Goal: Find specific page/section: Find specific page/section

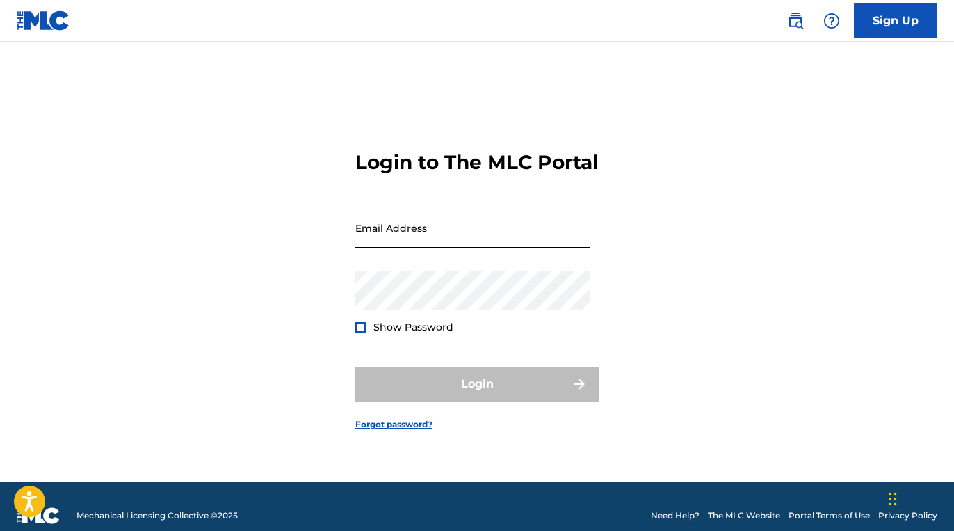
click at [433, 241] on input "Email Address" at bounding box center [472, 228] width 235 height 40
paste input "[EMAIL_ADDRESS][DOMAIN_NAME]"
type input "[EMAIL_ADDRESS][DOMAIN_NAME]"
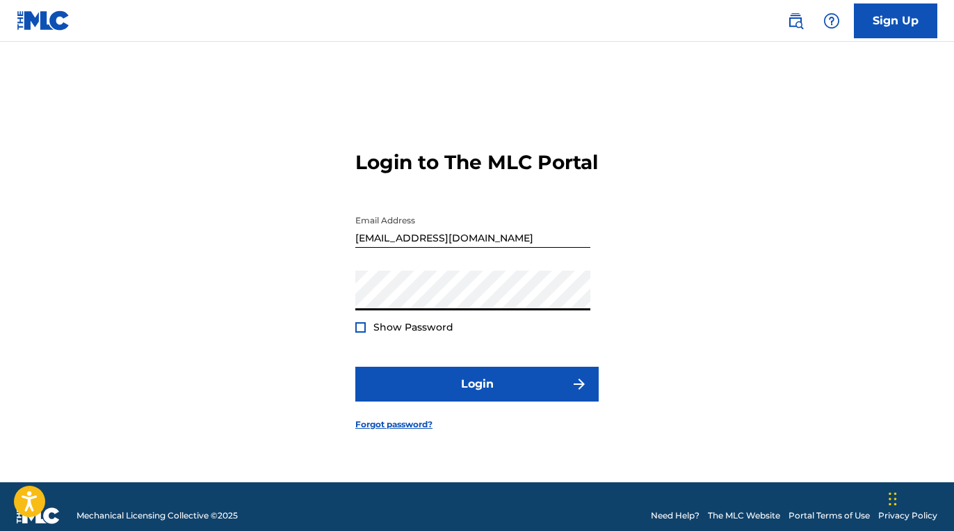
click at [384, 333] on span "Show Password" at bounding box center [413, 327] width 80 height 13
click at [362, 332] on div at bounding box center [360, 327] width 10 height 10
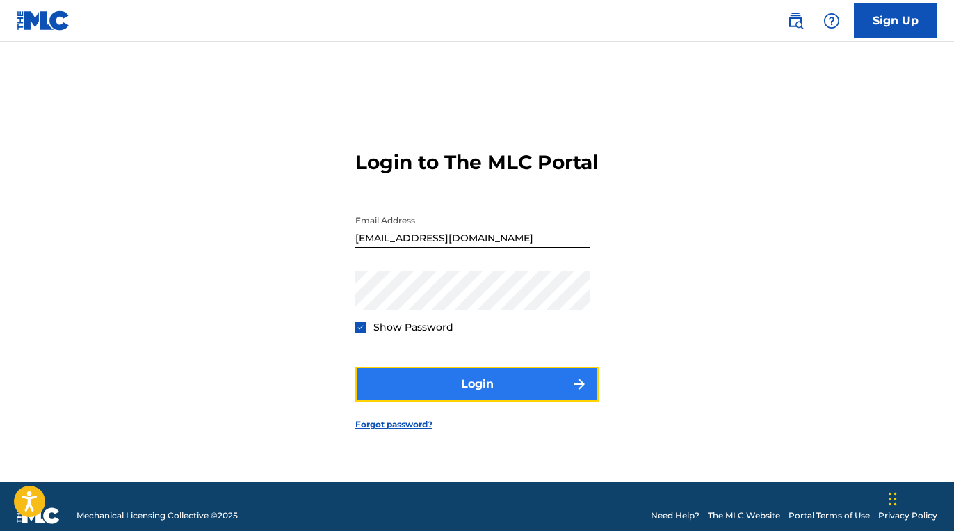
click at [406, 383] on button "Login" at bounding box center [476, 383] width 243 height 35
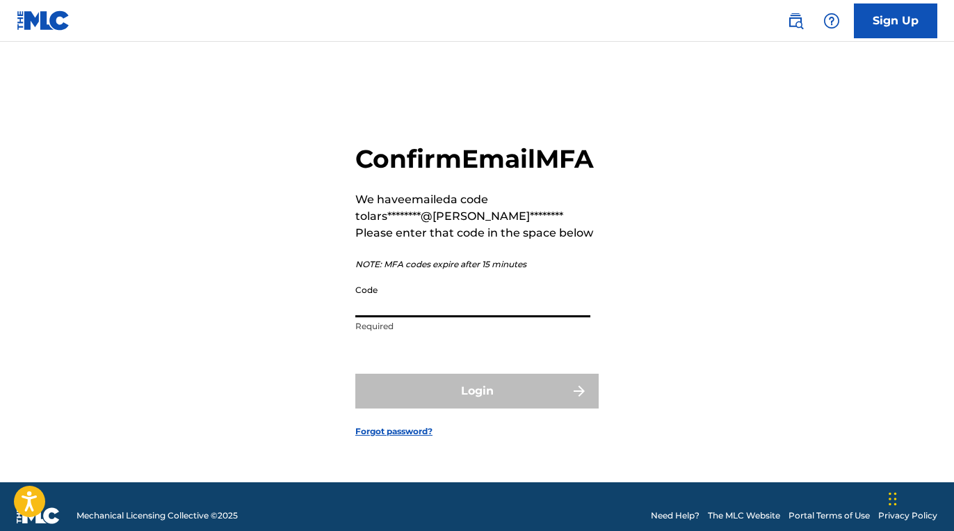
click at [412, 317] on input "Code" at bounding box center [472, 297] width 235 height 40
paste input "275816"
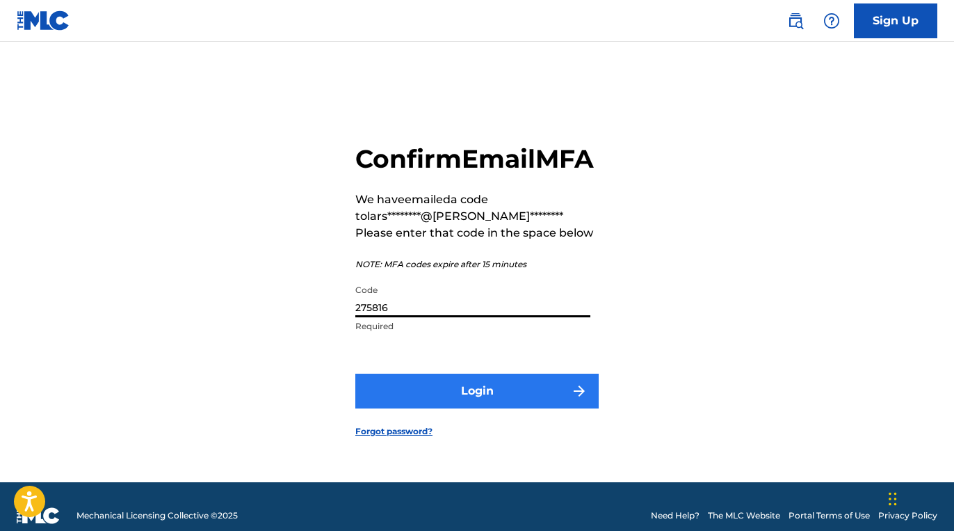
type input "275816"
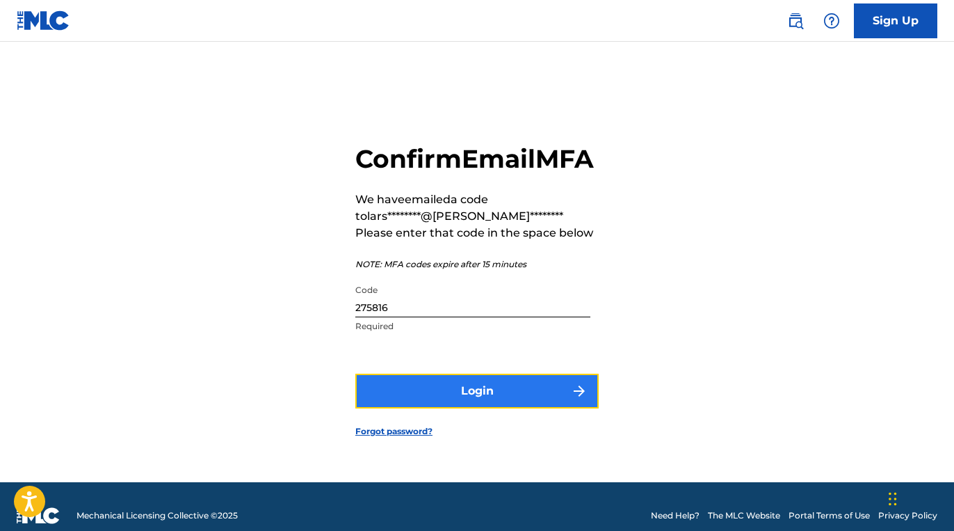
click at [438, 397] on button "Login" at bounding box center [476, 390] width 243 height 35
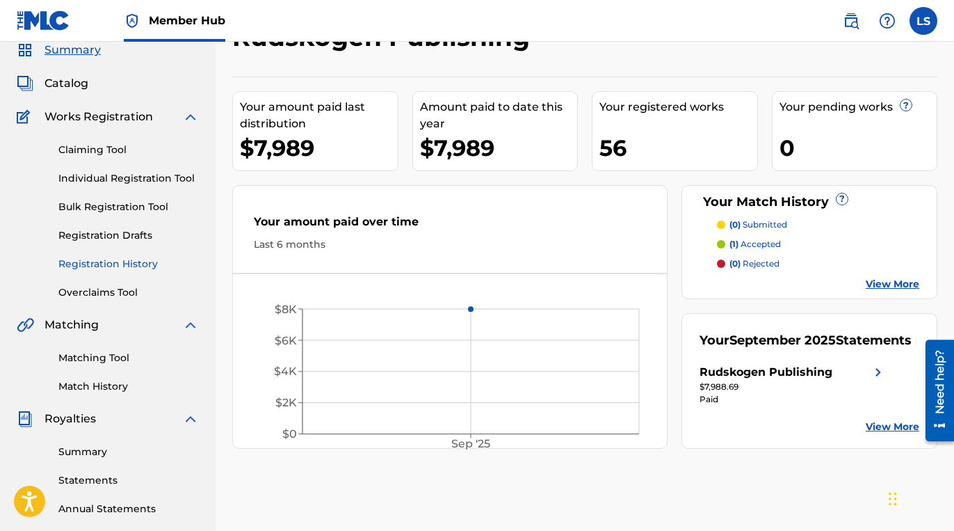
scroll to position [56, 0]
click at [59, 85] on span "Catalog" at bounding box center [66, 82] width 44 height 17
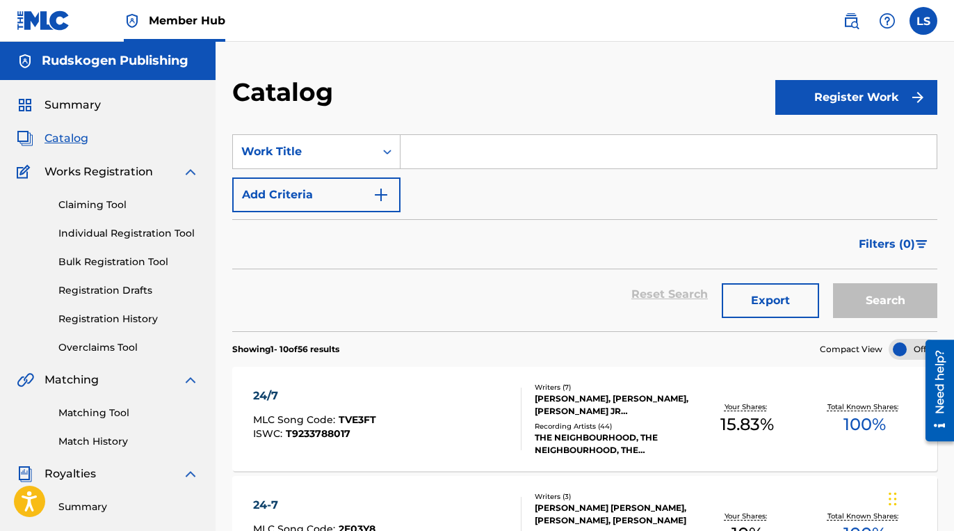
scroll to position [6, 0]
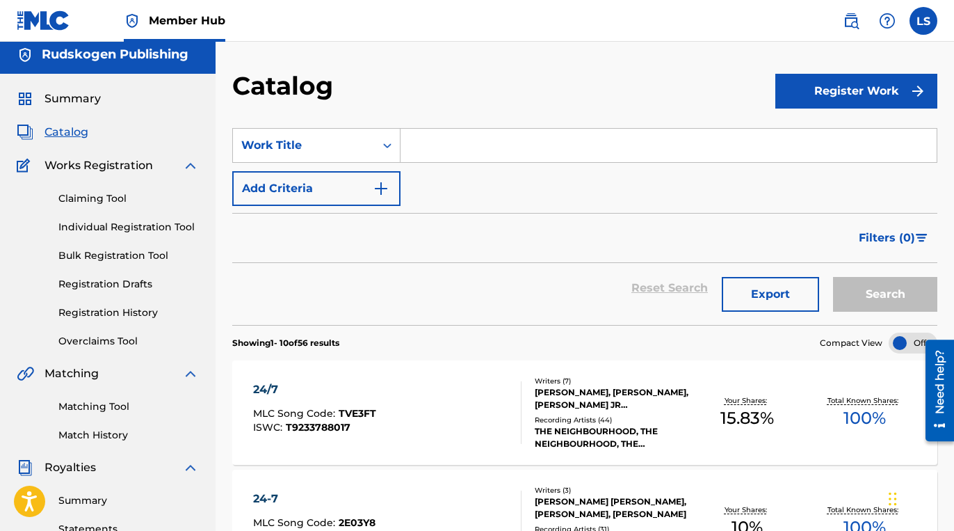
click at [480, 149] on input "Search Form" at bounding box center [668, 145] width 536 height 33
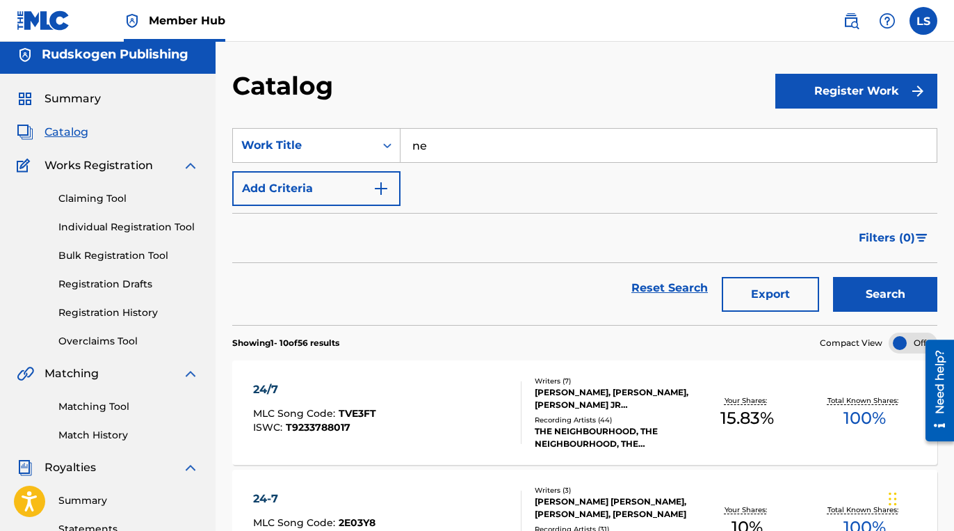
type input "n"
click at [514, 170] on div "sadderda ze" at bounding box center [563, 176] width 327 height 25
type input "sadderdaze"
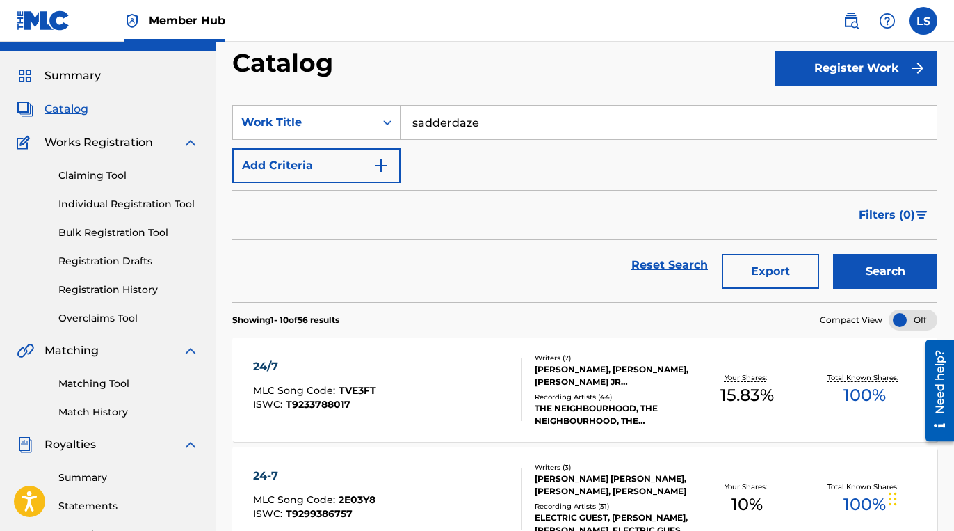
scroll to position [33, 0]
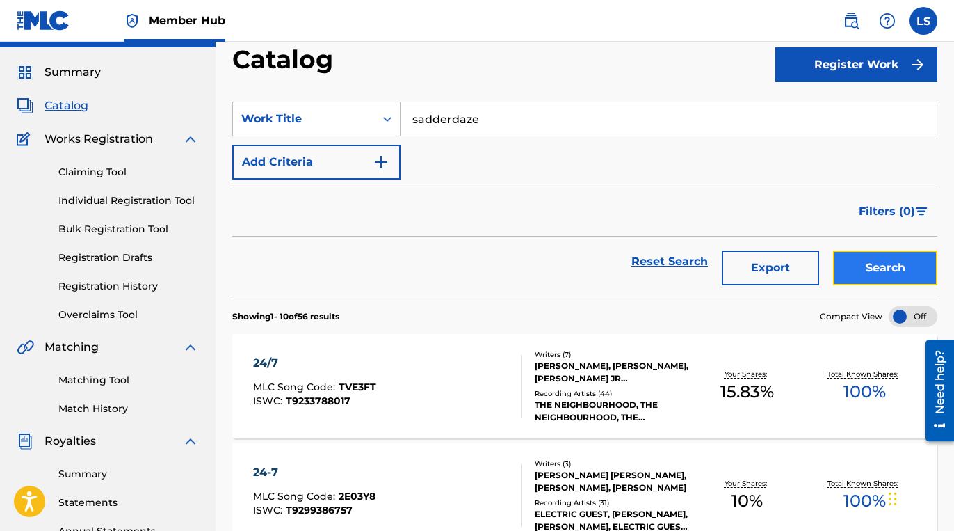
click at [862, 259] on button "Search" at bounding box center [885, 267] width 104 height 35
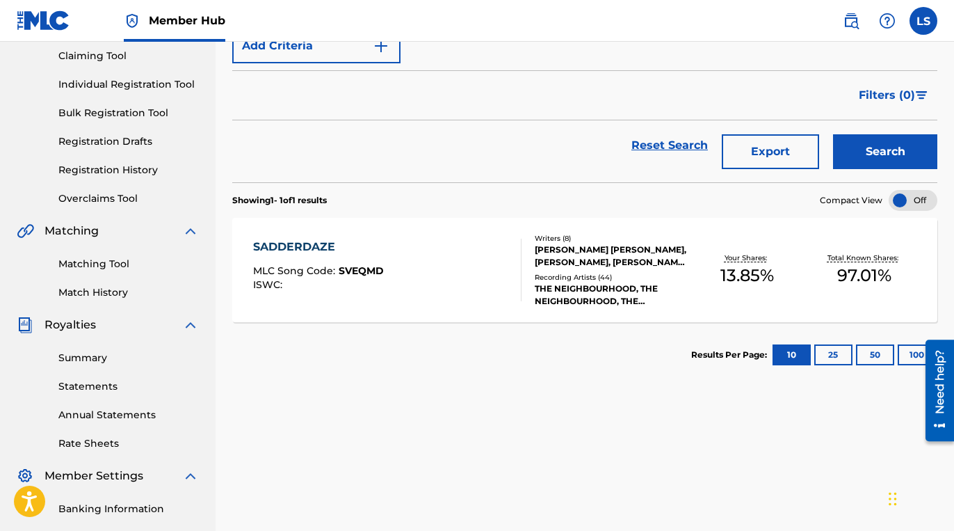
scroll to position [165, 0]
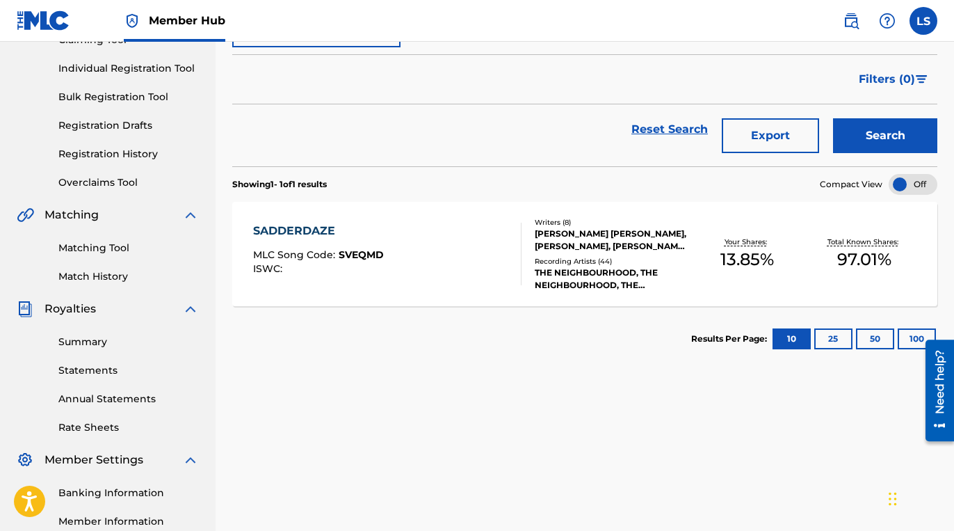
click at [458, 238] on div "SADDERDAZE MLC Song Code : SVEQMD ISWC :" at bounding box center [387, 253] width 268 height 63
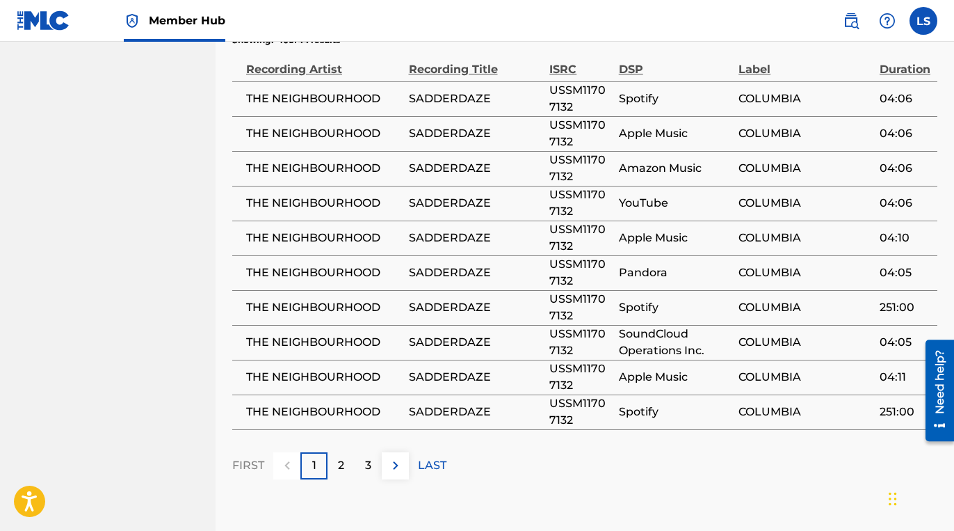
scroll to position [3737, 0]
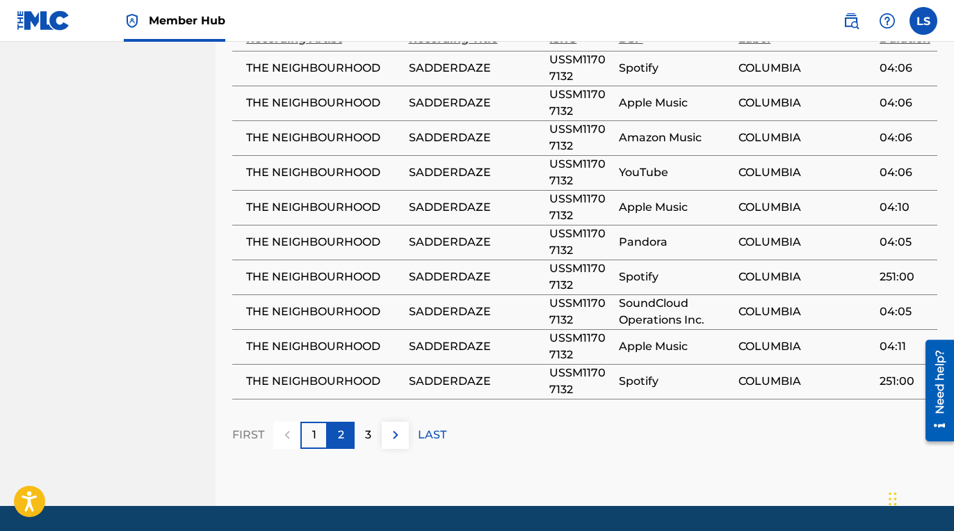
click at [339, 426] on p "2" at bounding box center [341, 434] width 6 height 17
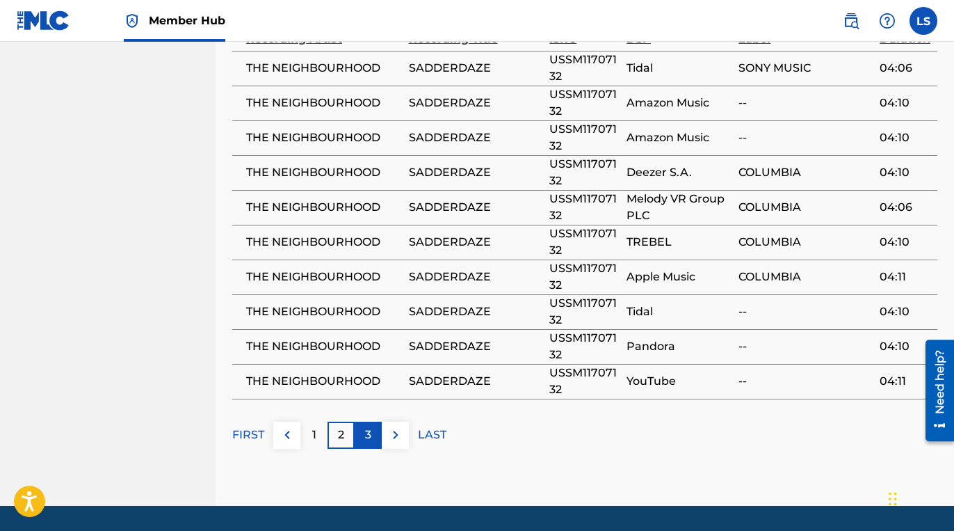
click at [362, 421] on div "3" at bounding box center [368, 434] width 27 height 27
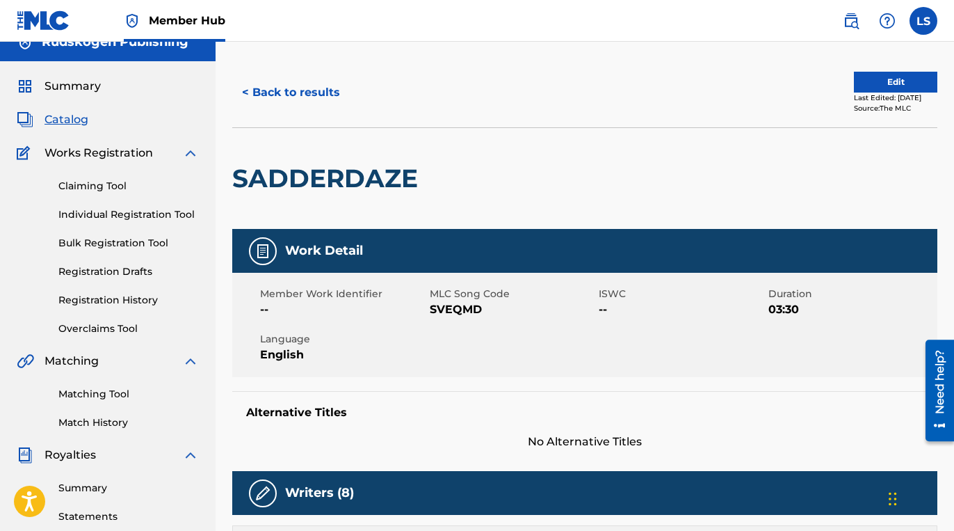
scroll to position [0, 0]
